Goal: Information Seeking & Learning: Learn about a topic

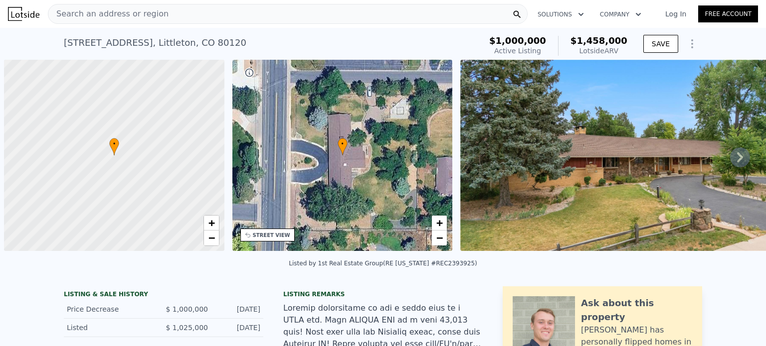
scroll to position [0, 4]
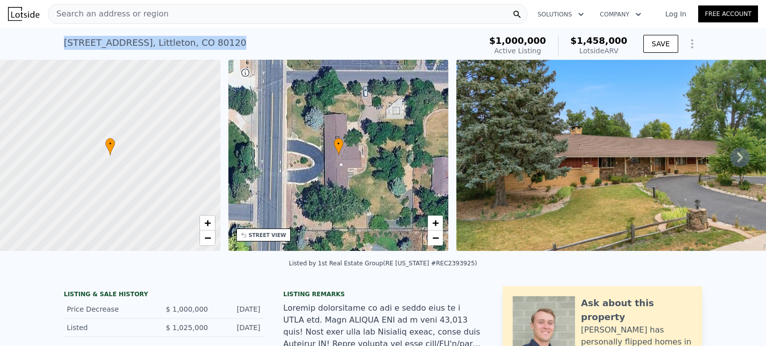
drag, startPoint x: 240, startPoint y: 39, endPoint x: 56, endPoint y: 32, distance: 184.1
click at [56, 32] on div "[STREET_ADDRESS] Active at $1m (~ARV $1.458m ) $1,000,000 Active Listing $1,458…" at bounding box center [383, 44] width 766 height 32
copy div "[STREET_ADDRESS]"
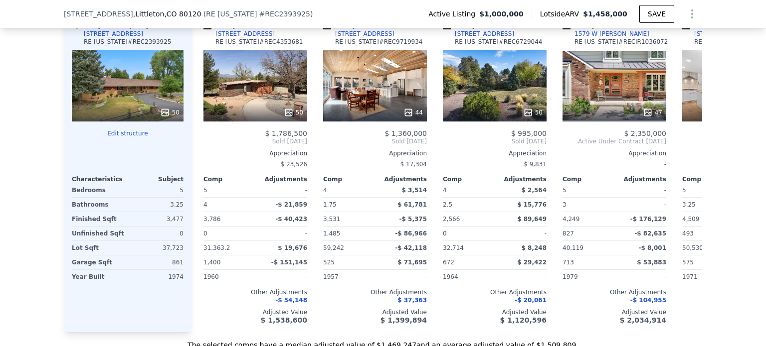
scroll to position [1026, 0]
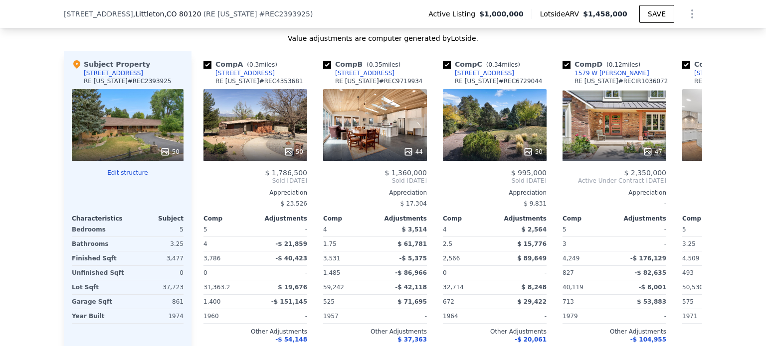
scroll to position [999, 0]
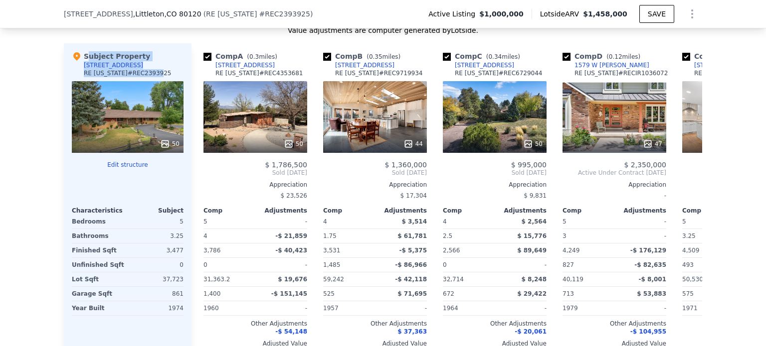
drag, startPoint x: 142, startPoint y: 69, endPoint x: 68, endPoint y: 76, distance: 74.1
click at [72, 76] on div "Subject Property 7100 S Windermere St RE Colorado # REC2393925" at bounding box center [128, 66] width 112 height 30
click at [76, 70] on div "Subject Property 7100 S Windermere St RE Colorado # REC2393925" at bounding box center [128, 66] width 112 height 30
drag, startPoint x: 76, startPoint y: 70, endPoint x: 138, endPoint y: 75, distance: 62.0
click at [138, 75] on div "Subject Property 7100 S Windermere St RE Colorado # REC2393925" at bounding box center [128, 66] width 112 height 30
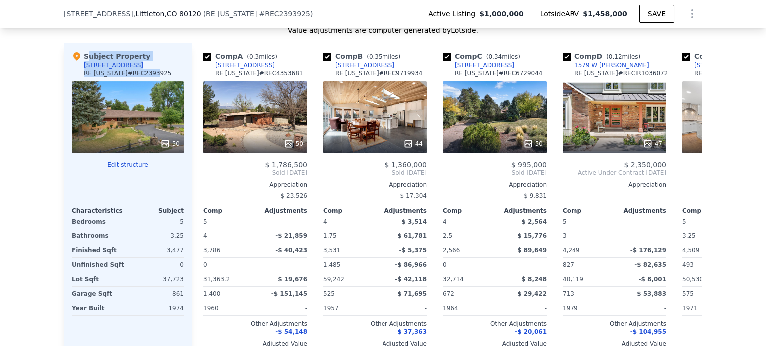
click at [137, 73] on div "Subject Property 7100 S Windermere St RE Colorado # REC2393925" at bounding box center [128, 66] width 112 height 30
drag, startPoint x: 136, startPoint y: 73, endPoint x: 81, endPoint y: 74, distance: 54.8
click at [81, 74] on div "Subject Property 7100 S Windermere St RE Colorado # REC2393925" at bounding box center [128, 66] width 112 height 30
copy div "[STREET_ADDRESS]"
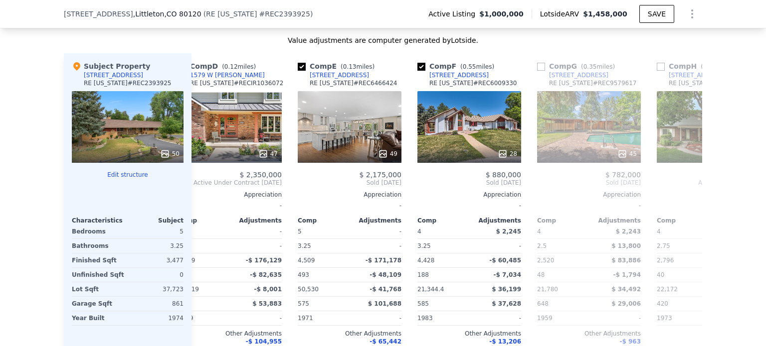
scroll to position [0, 0]
